Goal: Information Seeking & Learning: Understand process/instructions

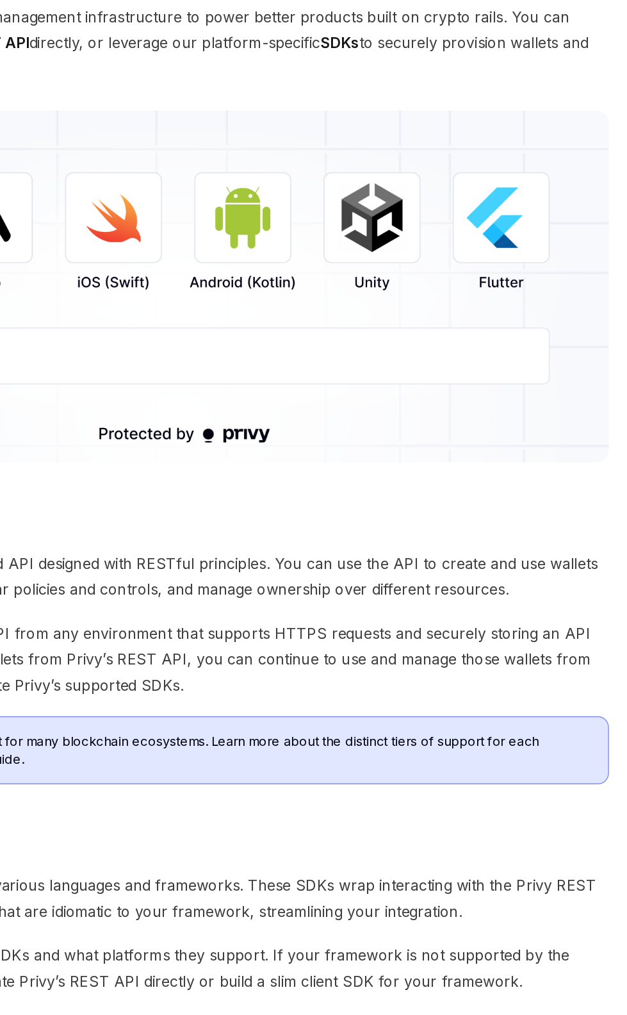
click at [451, 316] on img at bounding box center [314, 363] width 602 height 245
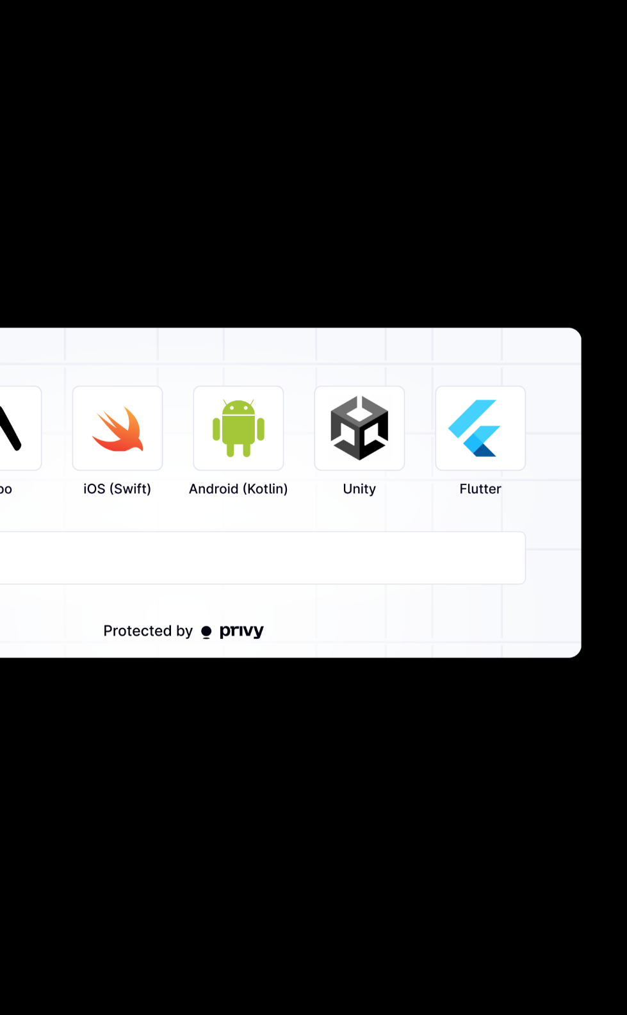
click at [439, 685] on div at bounding box center [313, 507] width 627 height 1015
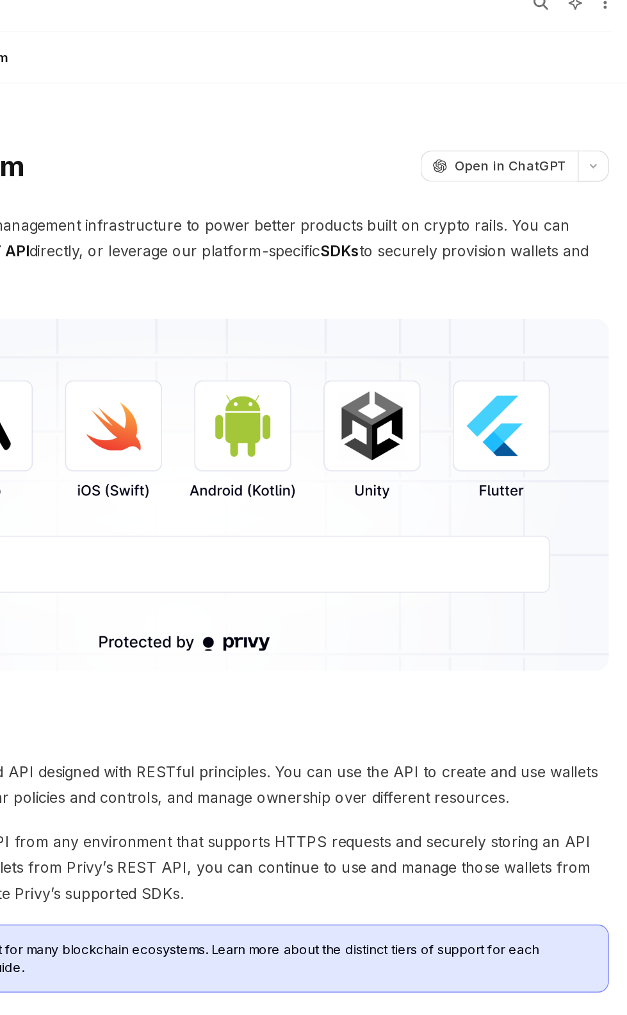
click at [464, 307] on img at bounding box center [314, 363] width 602 height 245
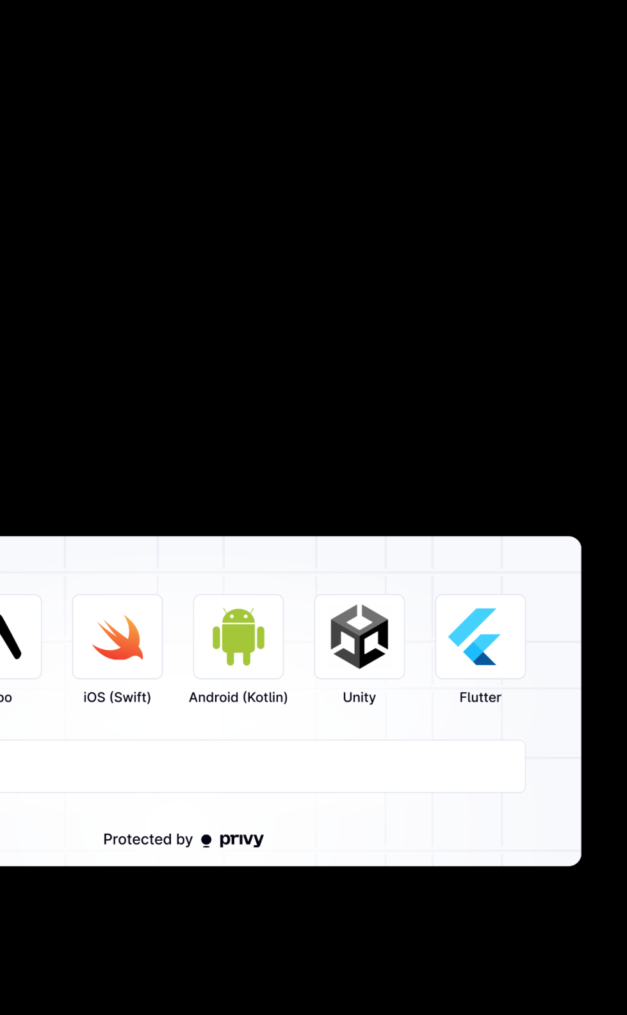
click at [312, 236] on div at bounding box center [313, 507] width 627 height 1015
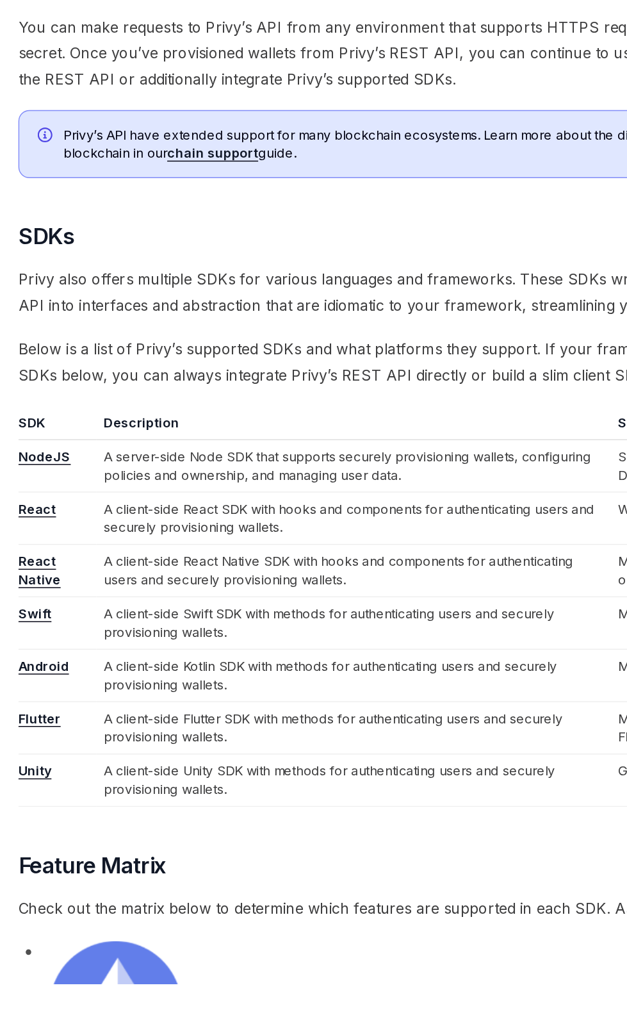
scroll to position [259, 0]
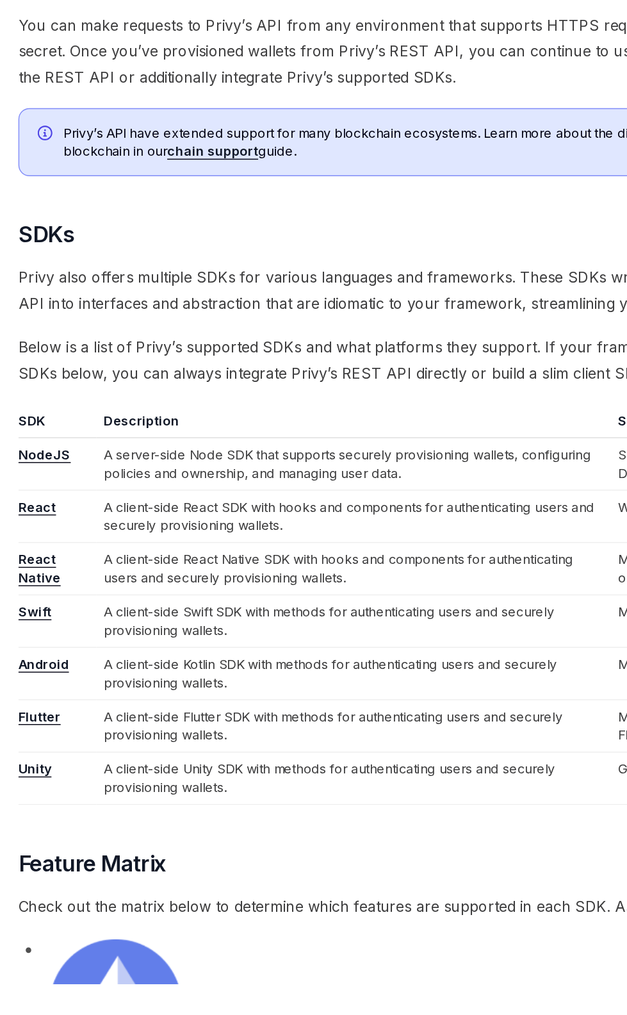
click at [13, 862] on link "Unity" at bounding box center [24, 865] width 23 height 12
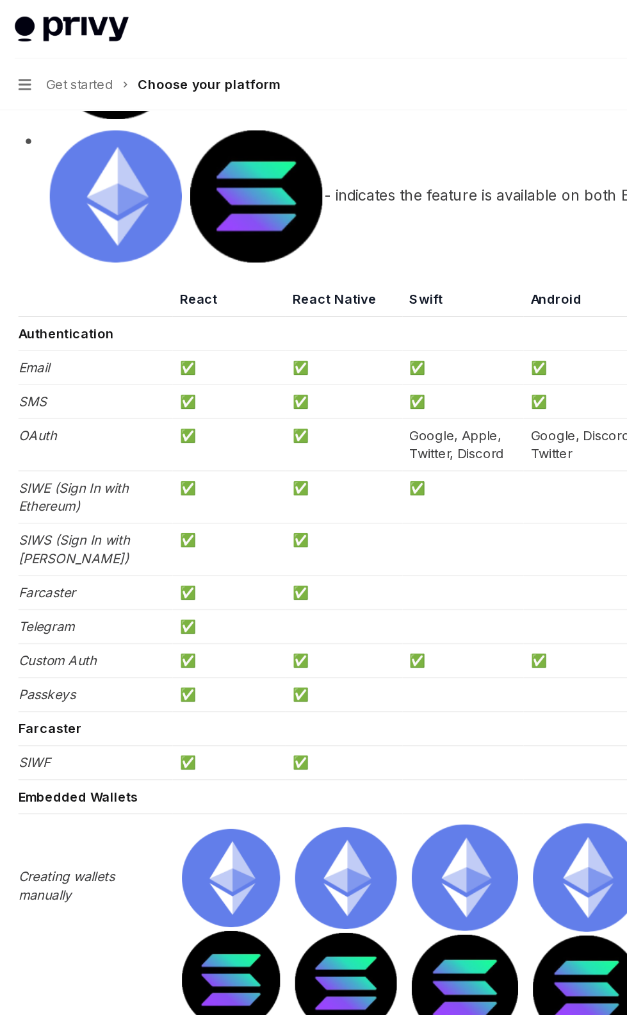
scroll to position [0, 0]
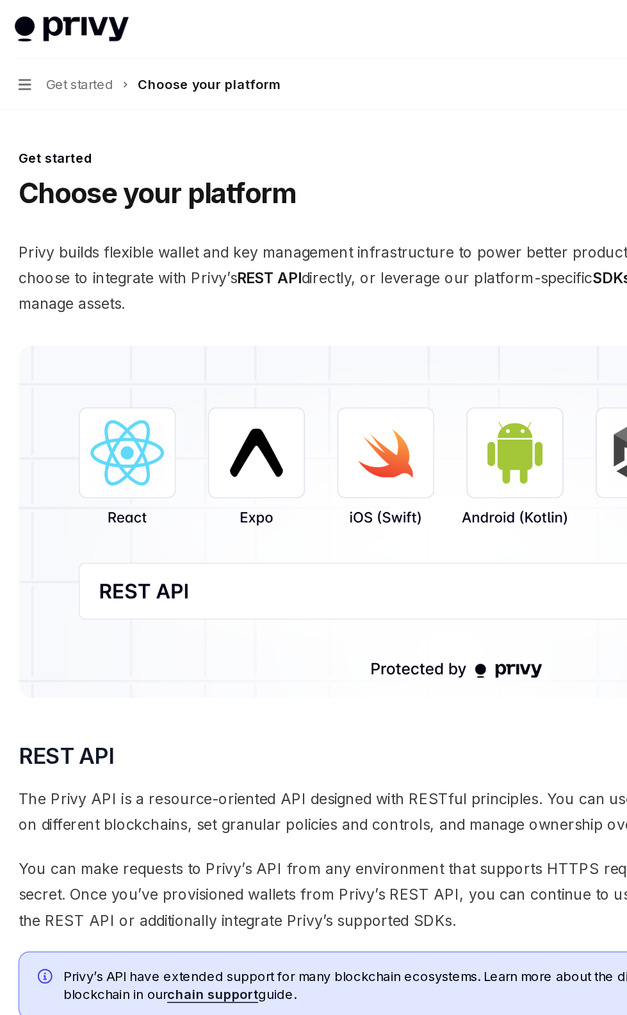
click at [16, 55] on icon "button" at bounding box center [17, 59] width 9 height 8
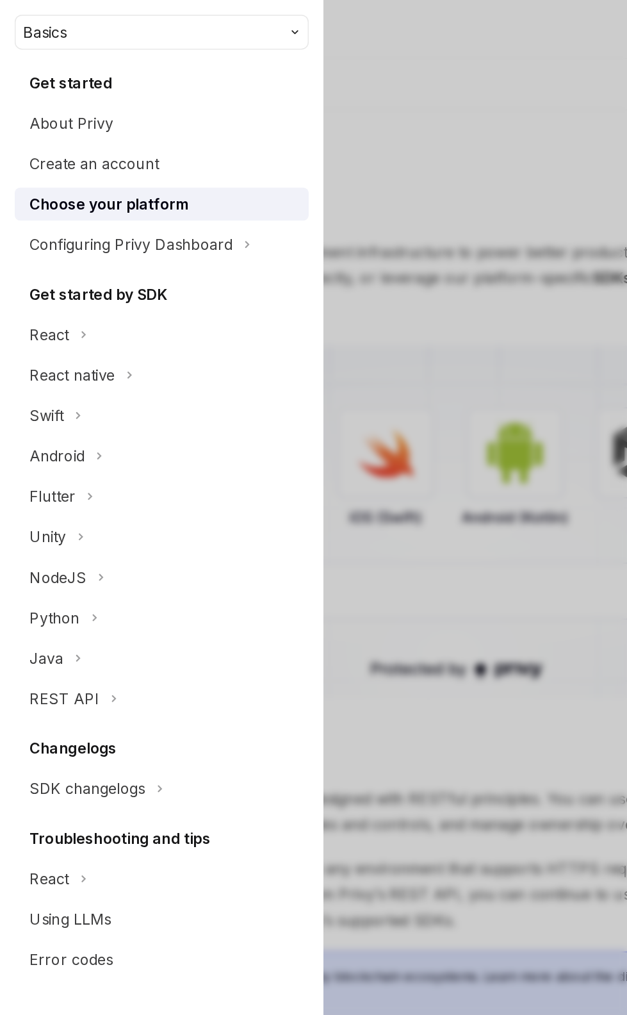
click at [49, 316] on div "Android" at bounding box center [39, 317] width 38 height 15
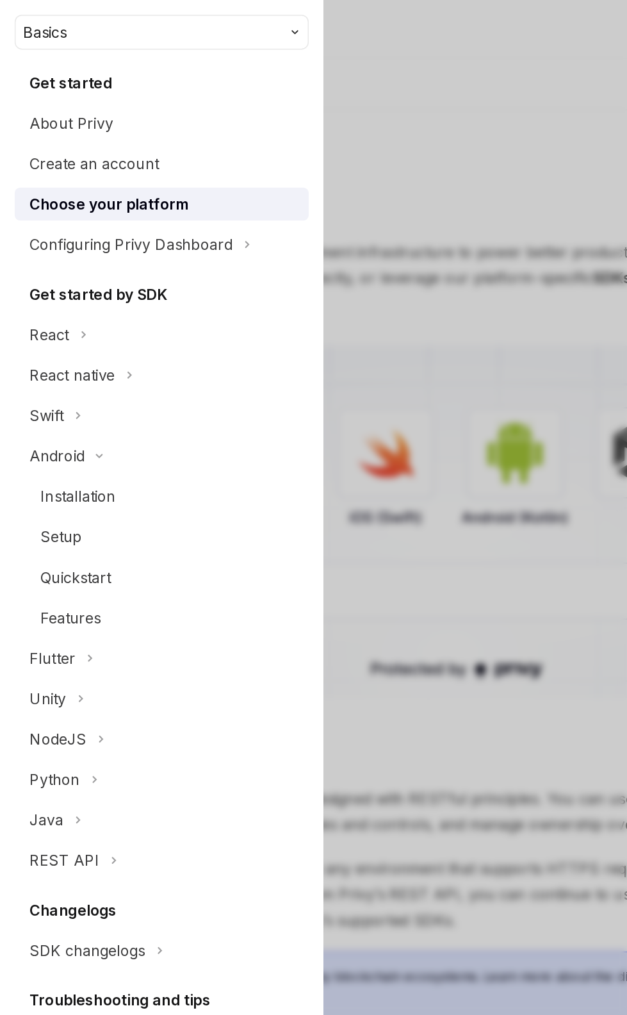
click at [54, 343] on div "Installation" at bounding box center [54, 345] width 53 height 15
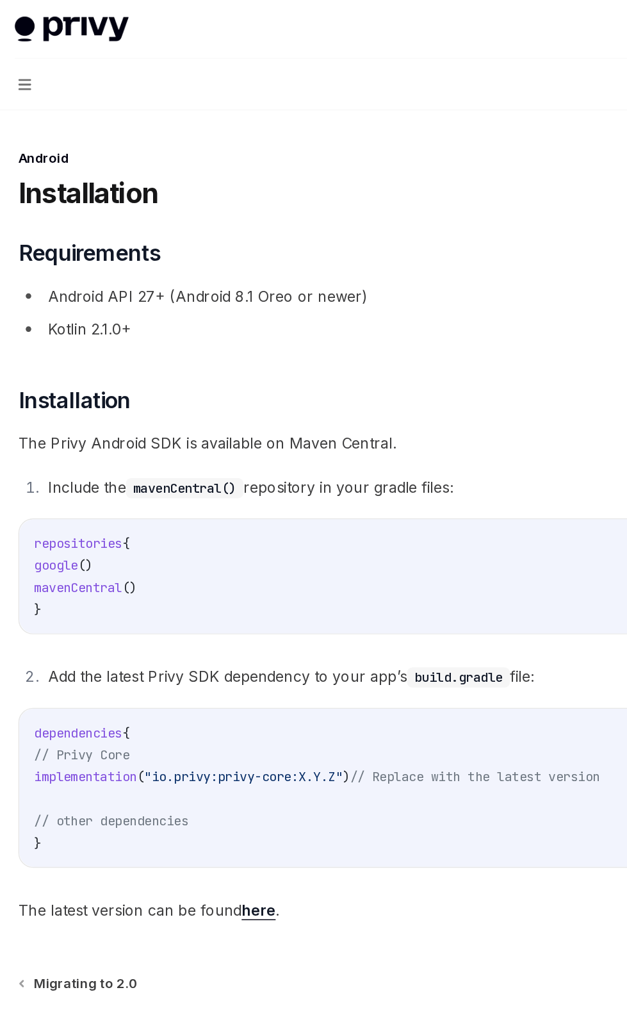
click at [307, 390] on code "repositories { google () mavenCentral () }" at bounding box center [314, 401] width 580 height 61
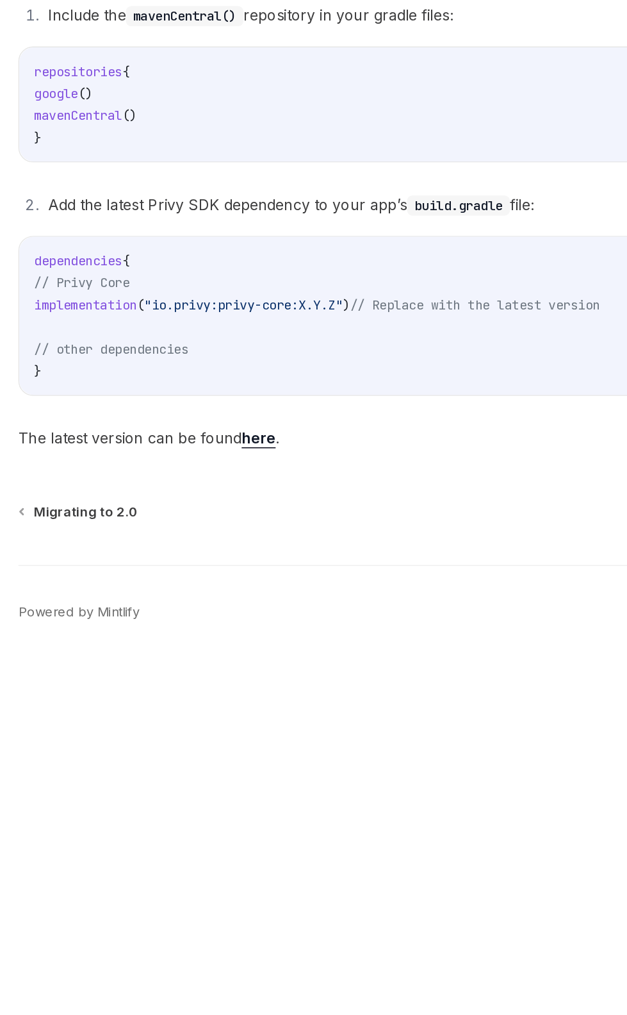
scroll to position [40, 0]
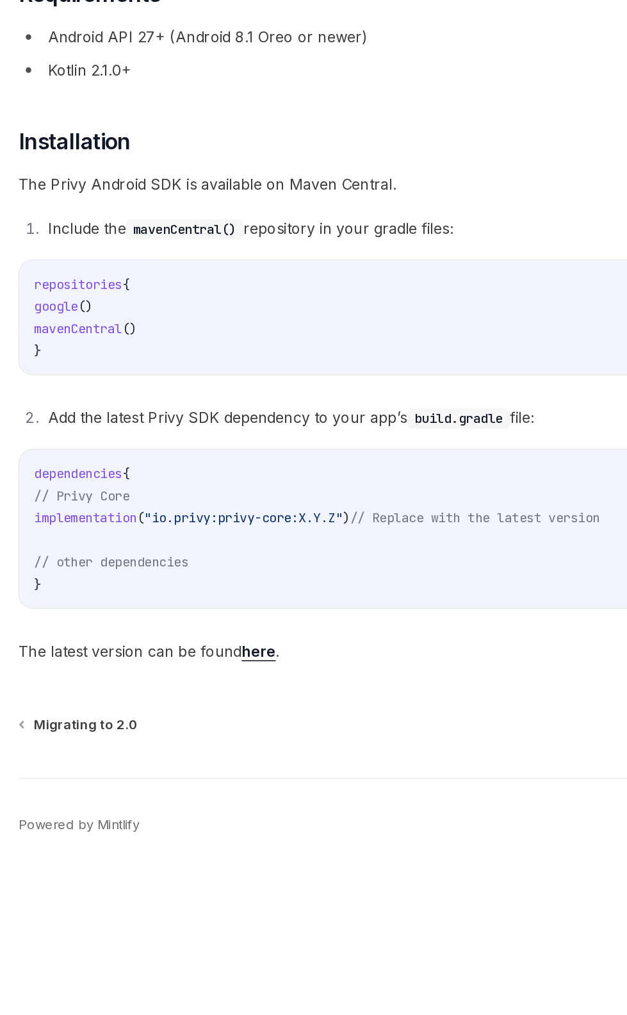
type textarea "*"
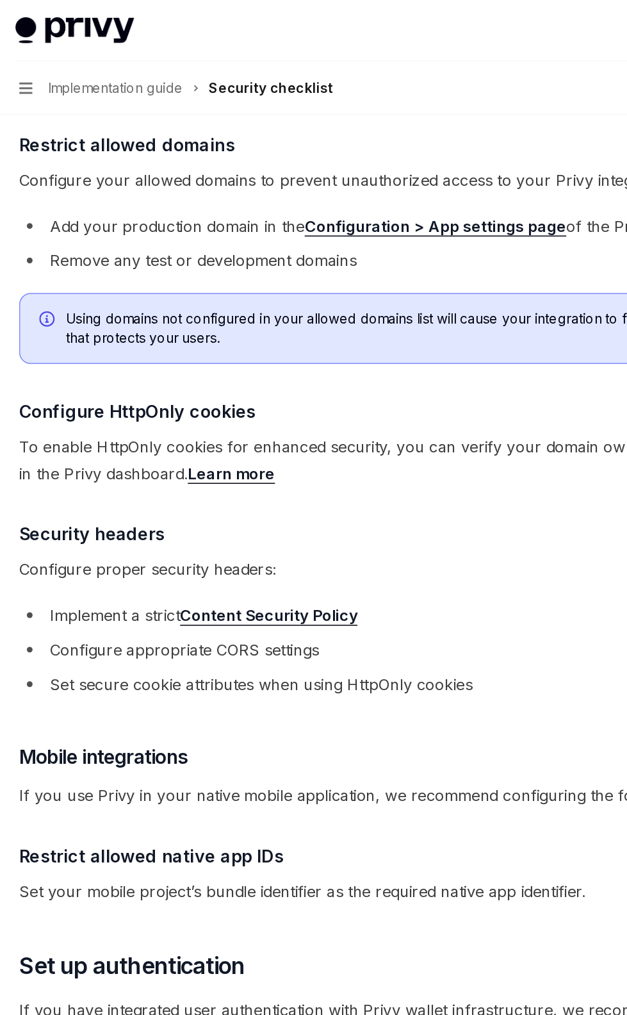
scroll to position [35, 0]
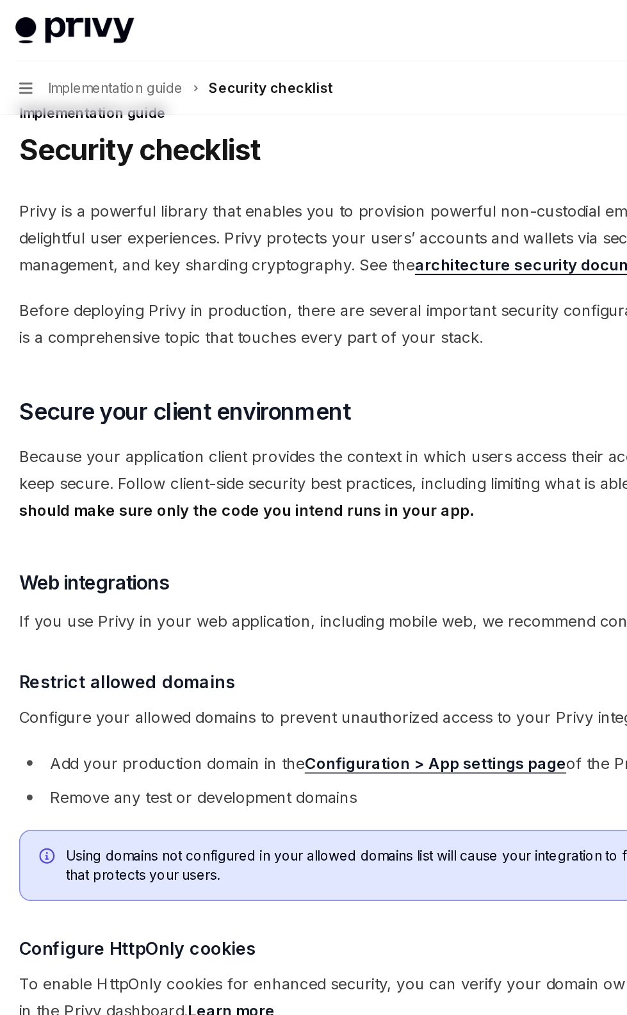
type textarea "*"
